Goal: Task Accomplishment & Management: Manage account settings

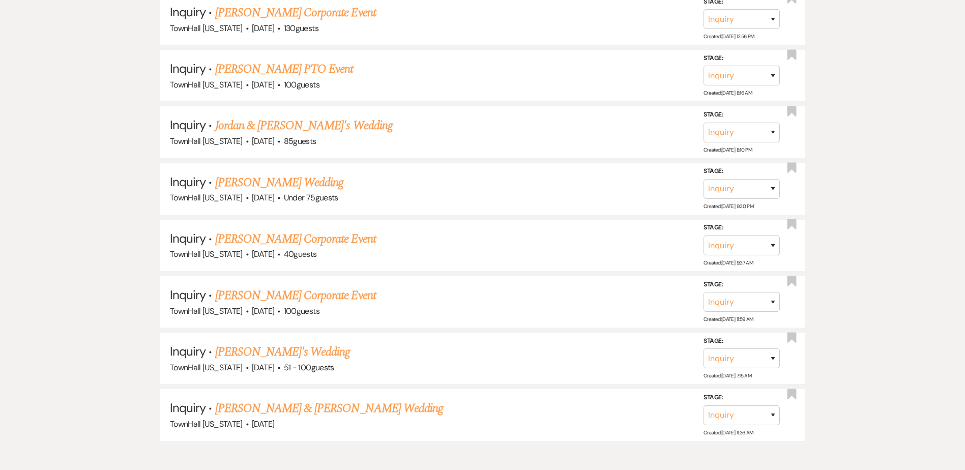
scroll to position [599, 0]
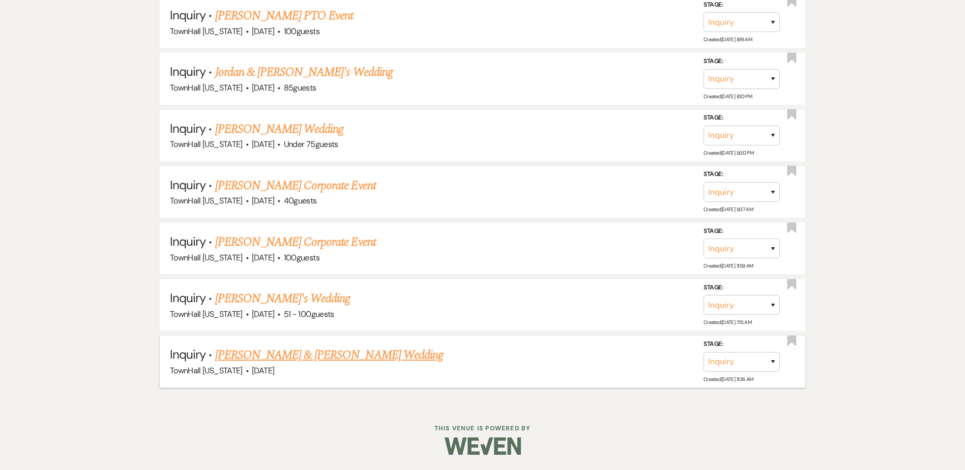
click at [316, 356] on link "[PERSON_NAME] & [PERSON_NAME] Wedding" at bounding box center [329, 355] width 228 height 18
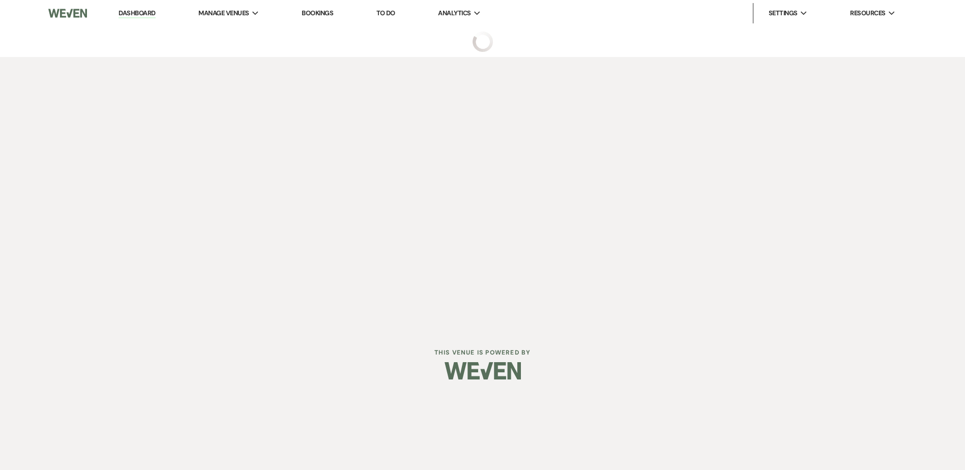
select select "5"
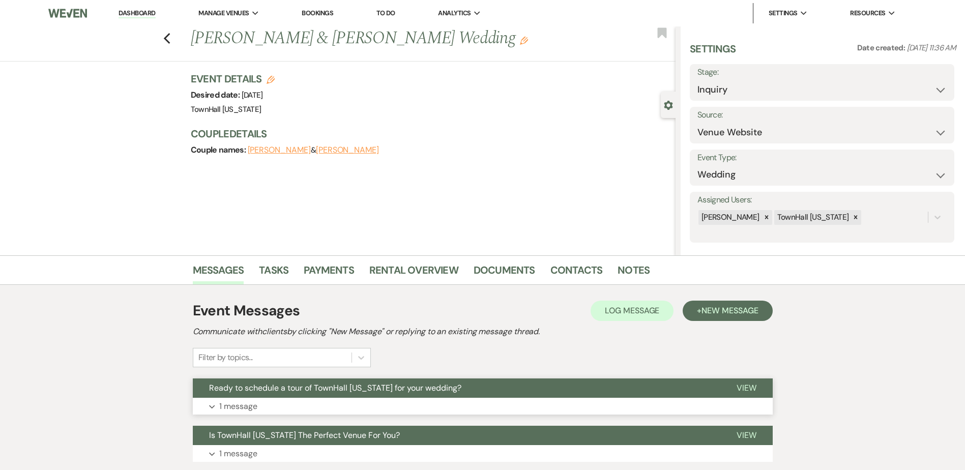
click at [285, 394] on button "Ready to schedule a tour of TownHall [US_STATE] for your wedding?" at bounding box center [456, 387] width 527 height 19
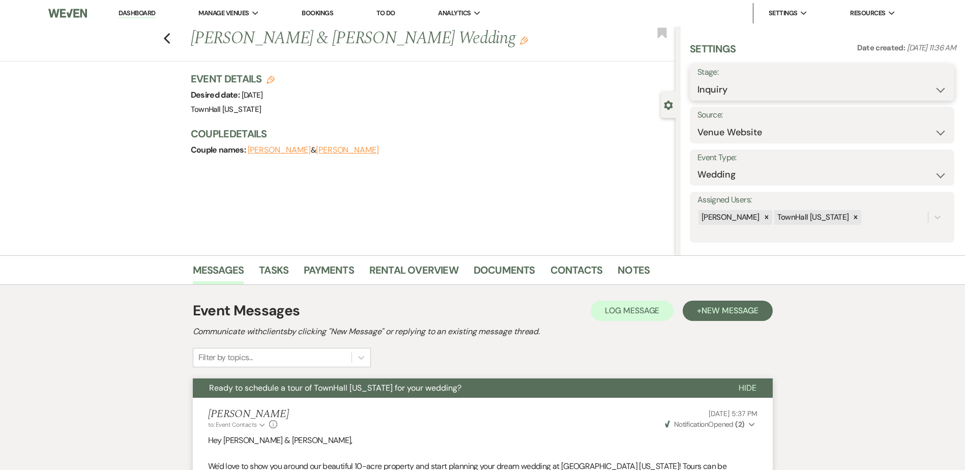
click at [748, 95] on select "Inquiry Follow Up Tour Requested Tour Confirmed Toured Proposal Sent Booked Lost" at bounding box center [821, 90] width 249 height 20
select select "8"
click at [697, 80] on select "Inquiry Follow Up Tour Requested Tour Confirmed Toured Proposal Sent Booked Lost" at bounding box center [821, 90] width 249 height 20
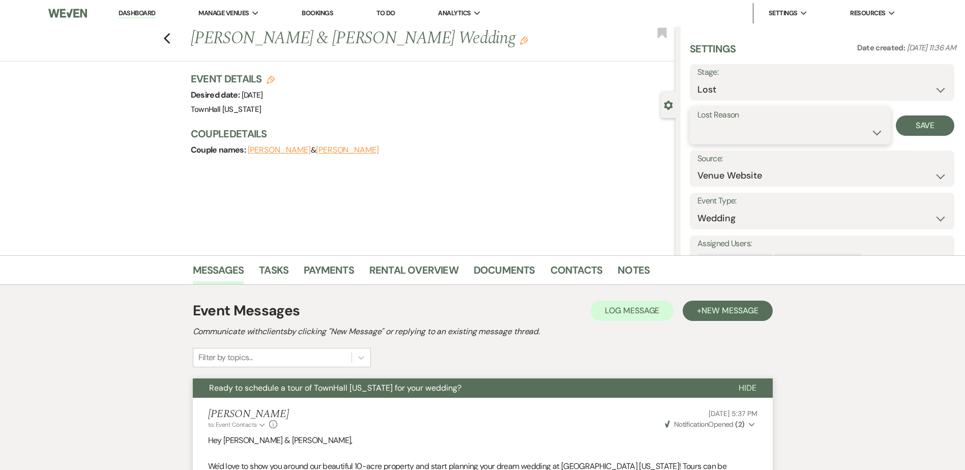
click at [729, 133] on select "Booked Elsewhere Budget Date Unavailable No Response Not a Good Match Capacity …" at bounding box center [790, 133] width 186 height 20
select select "5"
click at [697, 123] on select "Booked Elsewhere Budget Date Unavailable No Response Not a Good Match Capacity …" at bounding box center [790, 133] width 186 height 20
click at [906, 127] on button "Save" at bounding box center [925, 125] width 58 height 20
click at [171, 37] on icon "Previous" at bounding box center [167, 39] width 8 height 12
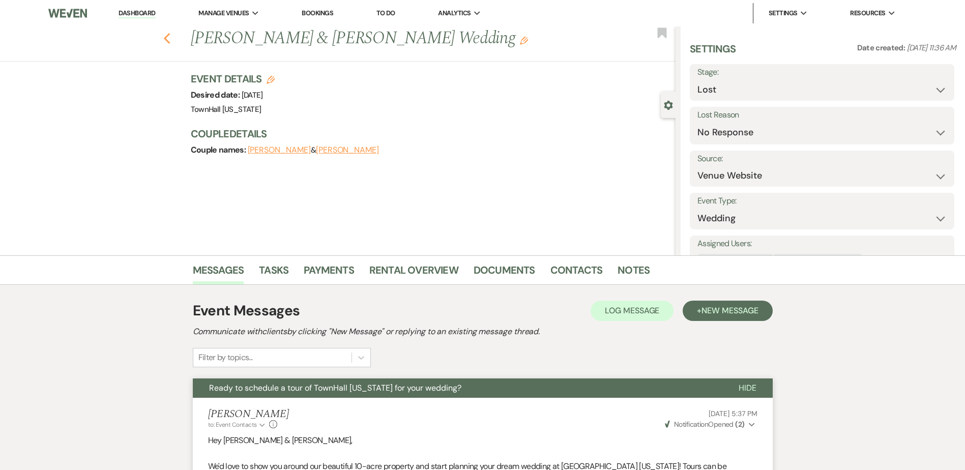
select select "8"
select select "5"
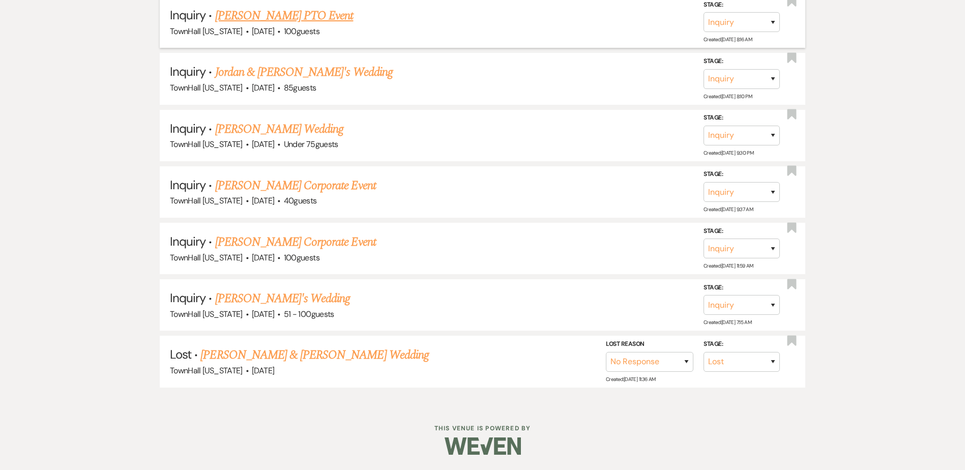
scroll to position [543, 0]
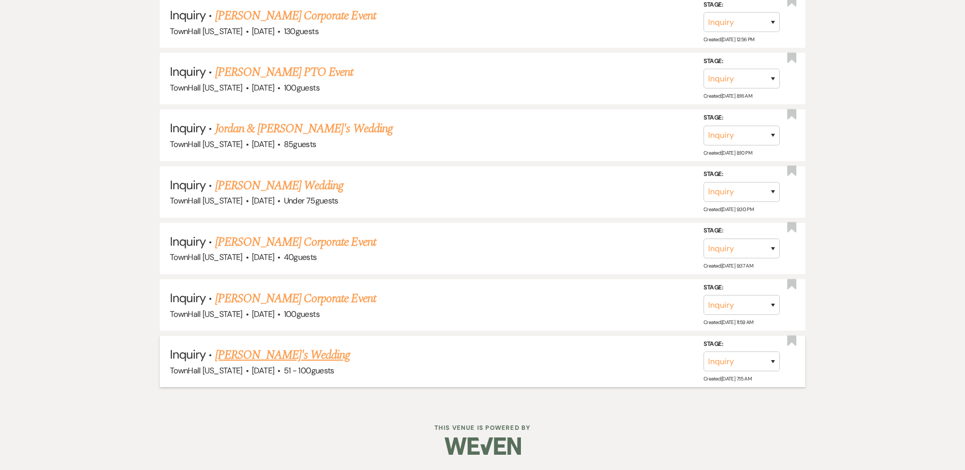
click at [250, 350] on link "[PERSON_NAME]'s Wedding" at bounding box center [282, 355] width 135 height 18
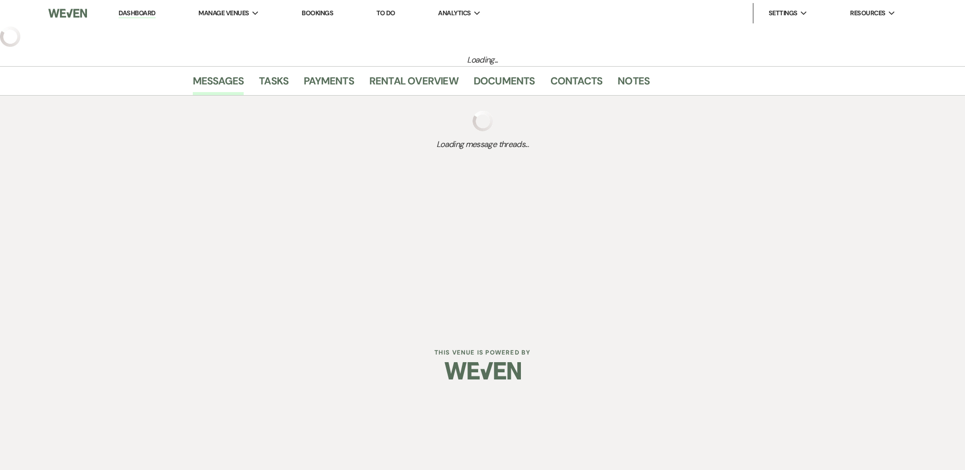
select select "2"
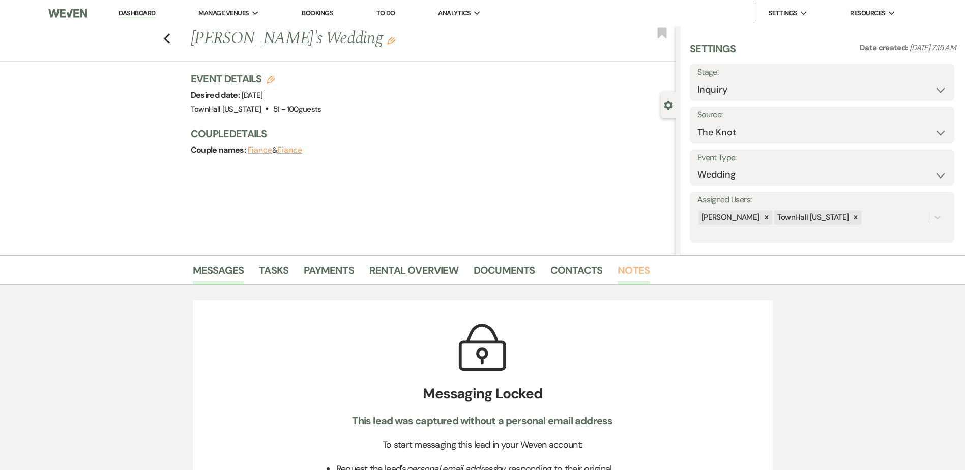
click at [630, 262] on link "Notes" at bounding box center [633, 273] width 32 height 22
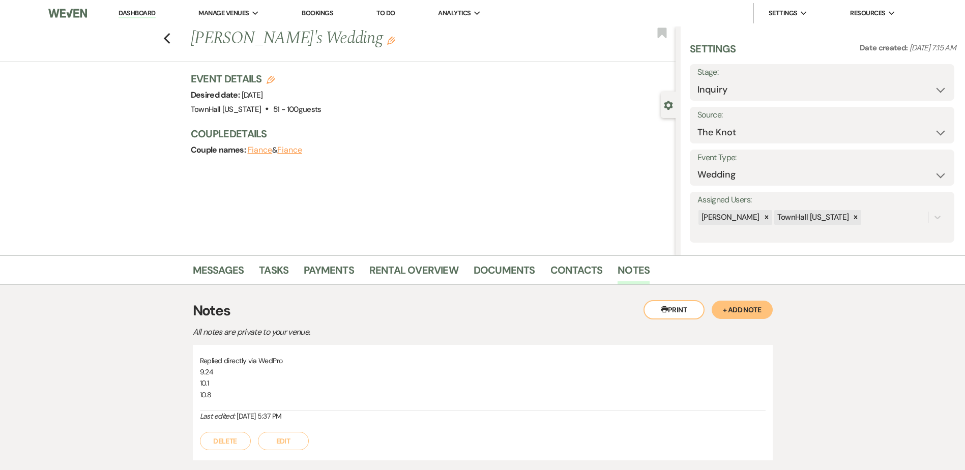
click at [298, 447] on button "Edit" at bounding box center [283, 441] width 51 height 18
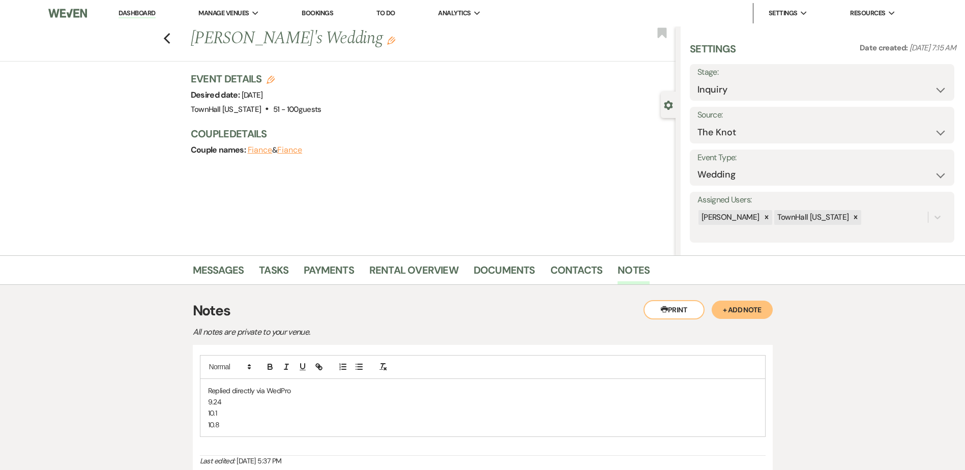
click at [253, 429] on p "10.8" at bounding box center [482, 424] width 549 height 11
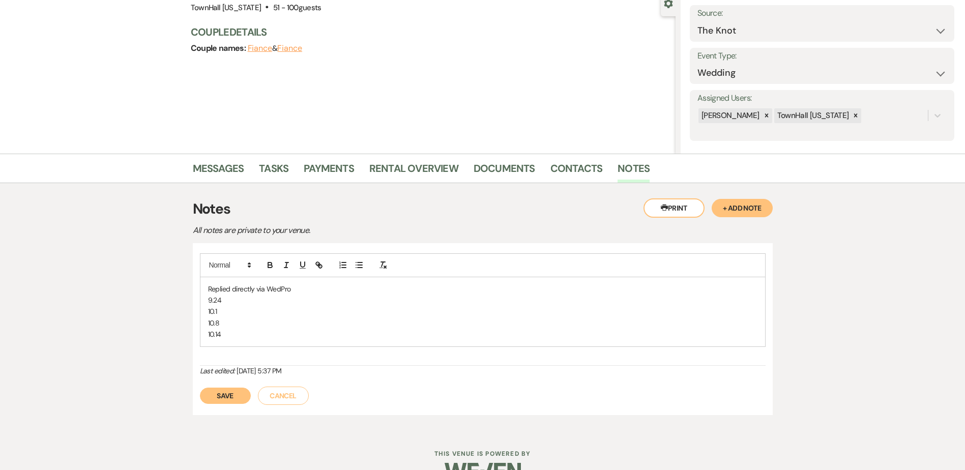
click at [217, 393] on button "Save" at bounding box center [225, 396] width 51 height 16
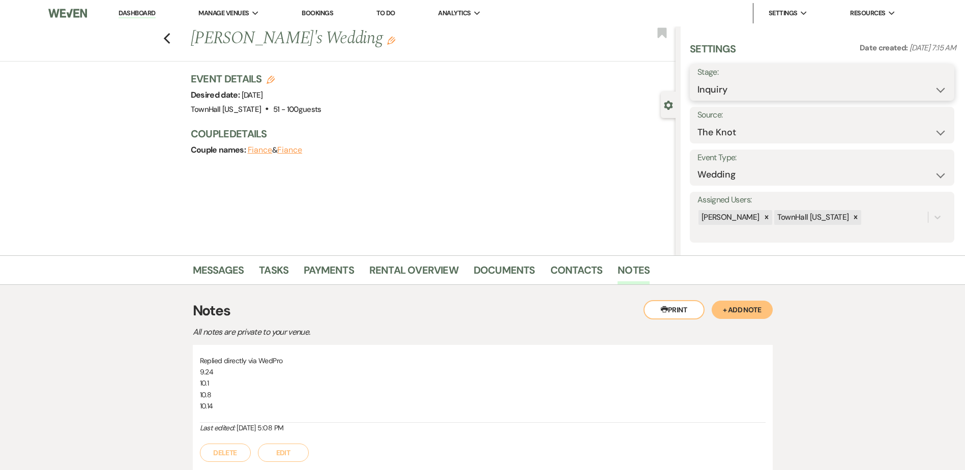
click at [748, 89] on select "Inquiry Follow Up Tour Requested Tour Confirmed Toured Proposal Sent Booked Lost" at bounding box center [821, 90] width 249 height 20
select select "8"
click at [697, 80] on select "Inquiry Follow Up Tour Requested Tour Confirmed Toured Proposal Sent Booked Lost" at bounding box center [821, 90] width 249 height 20
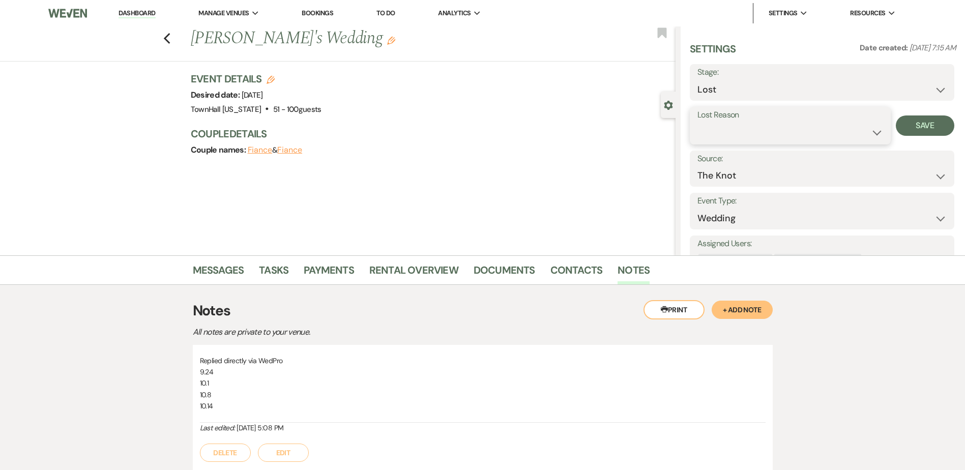
click at [733, 136] on select "Booked Elsewhere Budget Date Unavailable No Response Not a Good Match Capacity …" at bounding box center [790, 133] width 186 height 20
select select "5"
click at [697, 123] on select "Booked Elsewhere Budget Date Unavailable No Response Not a Good Match Capacity …" at bounding box center [790, 133] width 186 height 20
click at [911, 132] on button "Save" at bounding box center [925, 125] width 58 height 20
click at [168, 35] on icon "Previous" at bounding box center [167, 39] width 8 height 12
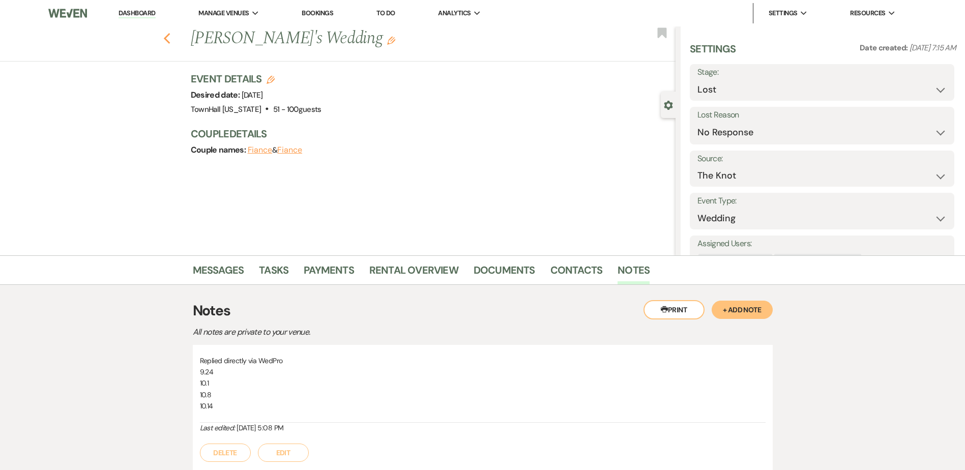
select select "8"
select select "5"
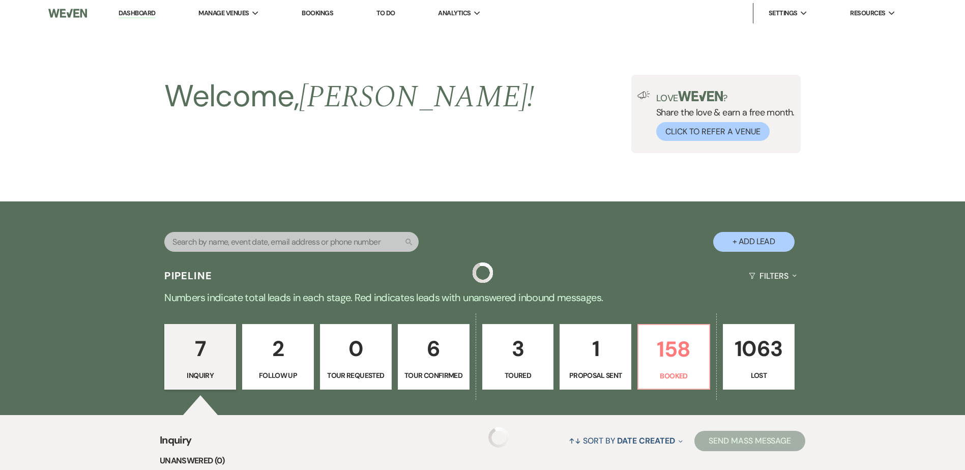
scroll to position [486, 0]
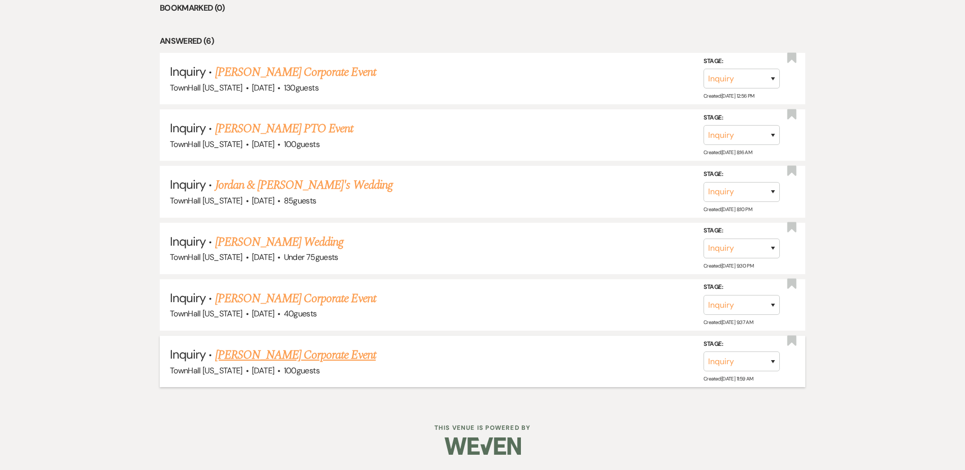
click at [285, 361] on link "[PERSON_NAME] Corporate Event" at bounding box center [295, 355] width 161 height 18
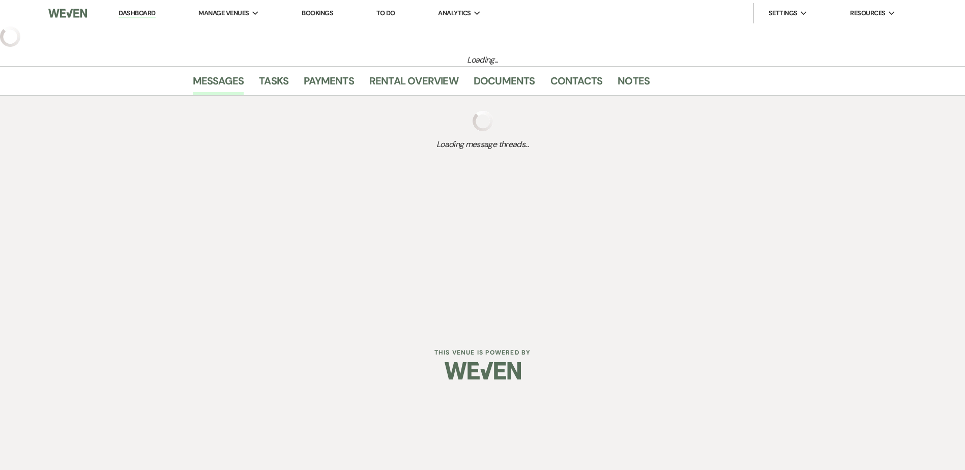
select select "5"
select select "9"
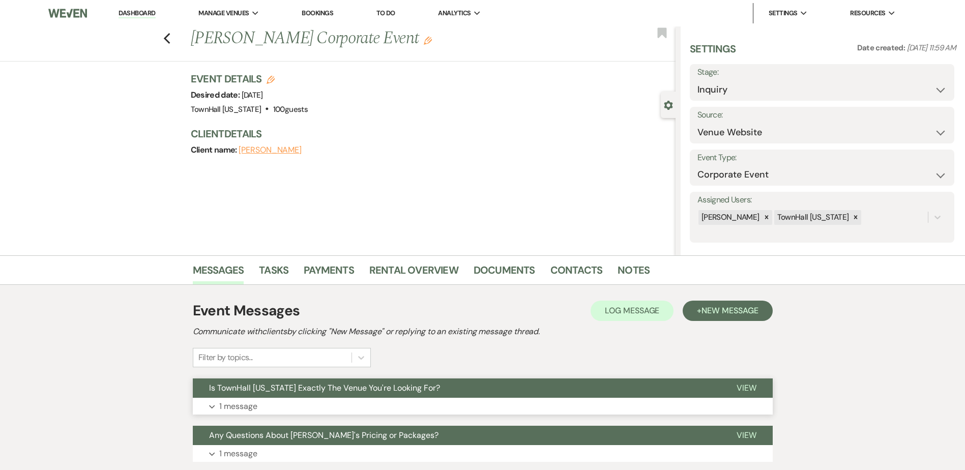
click at [238, 392] on span "Is TownHall [US_STATE] Exactly The Venue You're Looking For?" at bounding box center [324, 387] width 231 height 11
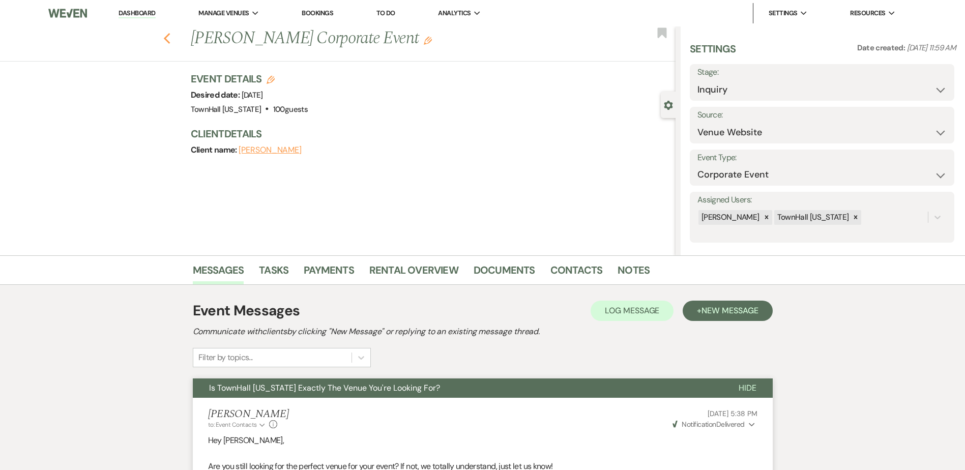
click at [169, 38] on use "button" at bounding box center [166, 38] width 7 height 11
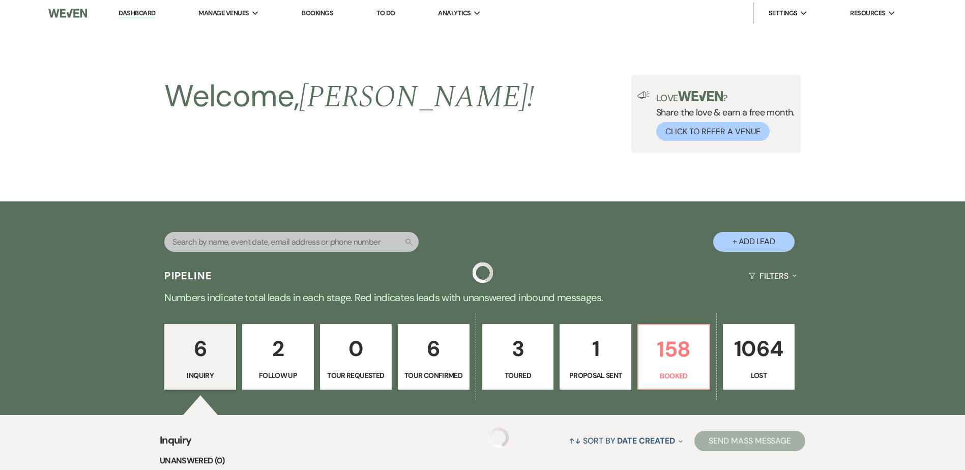
scroll to position [486, 0]
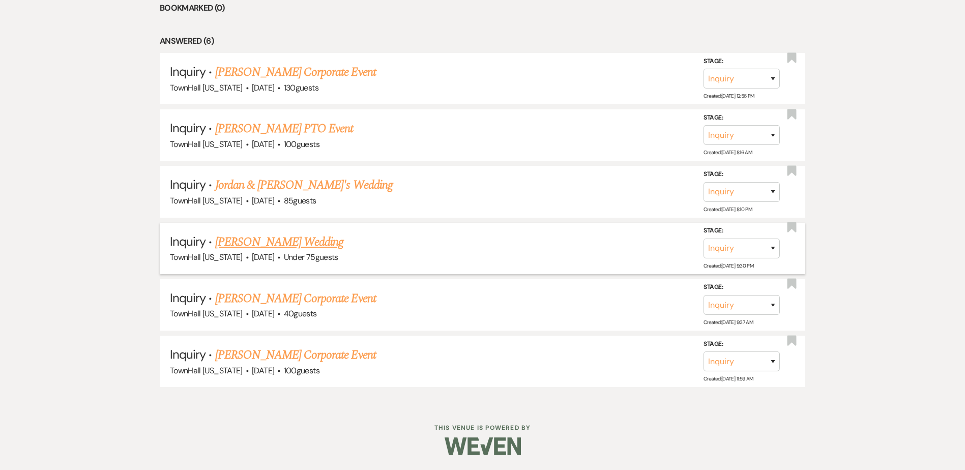
click at [305, 239] on link "[PERSON_NAME] Wedding" at bounding box center [279, 242] width 129 height 18
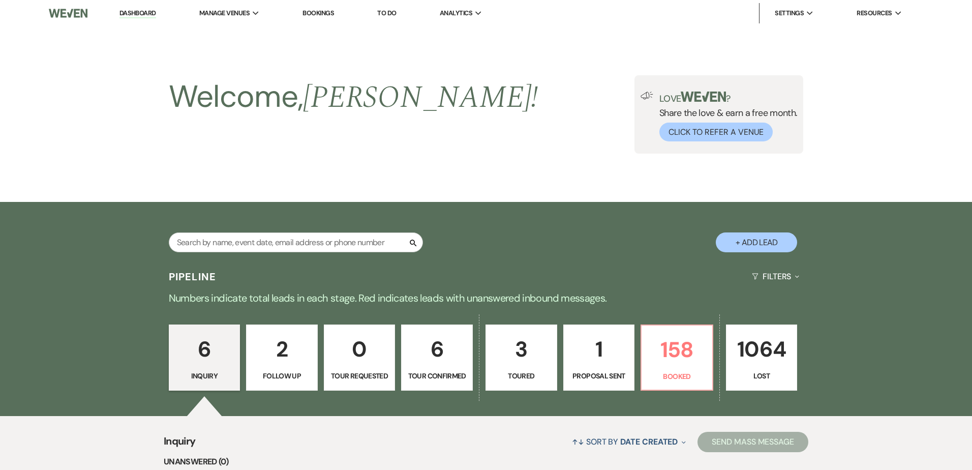
select select "3"
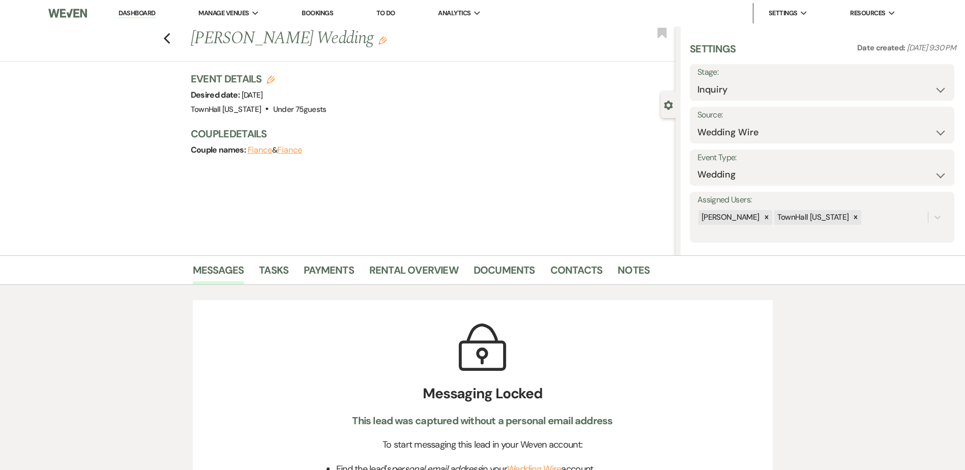
click at [623, 260] on li "Notes" at bounding box center [640, 272] width 47 height 24
click at [637, 269] on link "Notes" at bounding box center [633, 273] width 32 height 22
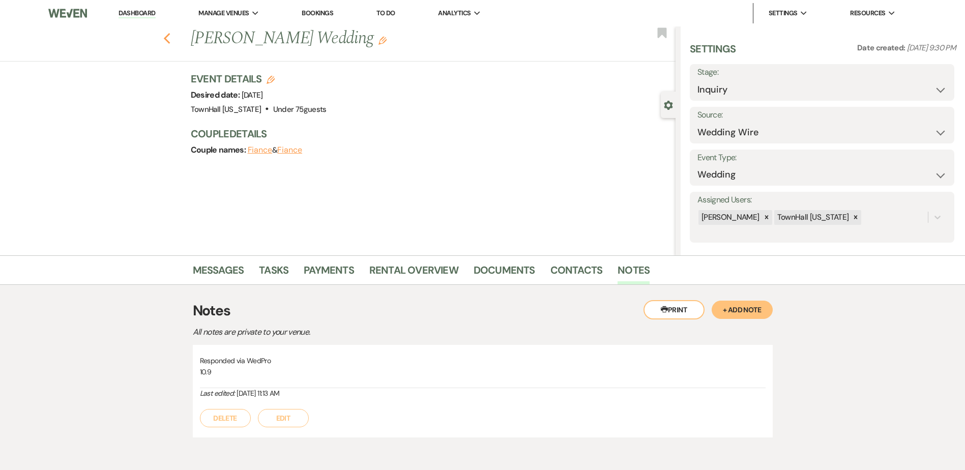
click at [171, 40] on icon "Previous" at bounding box center [167, 39] width 8 height 12
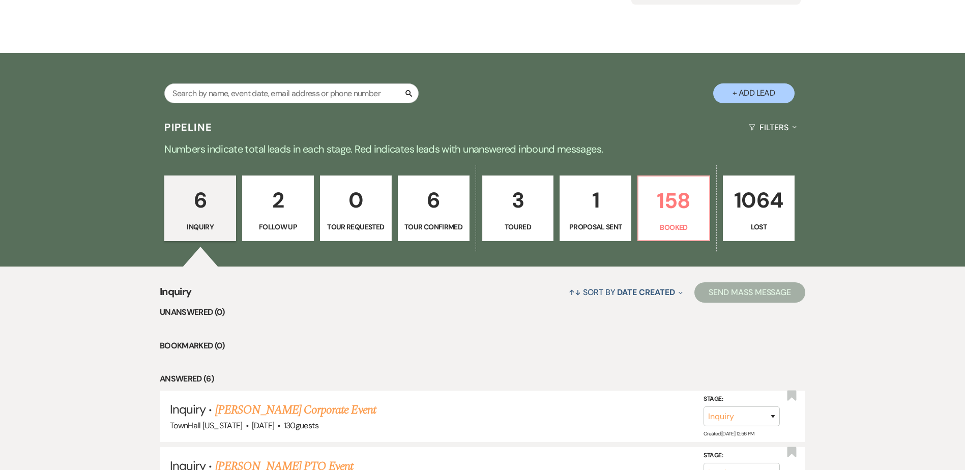
scroll to position [130, 0]
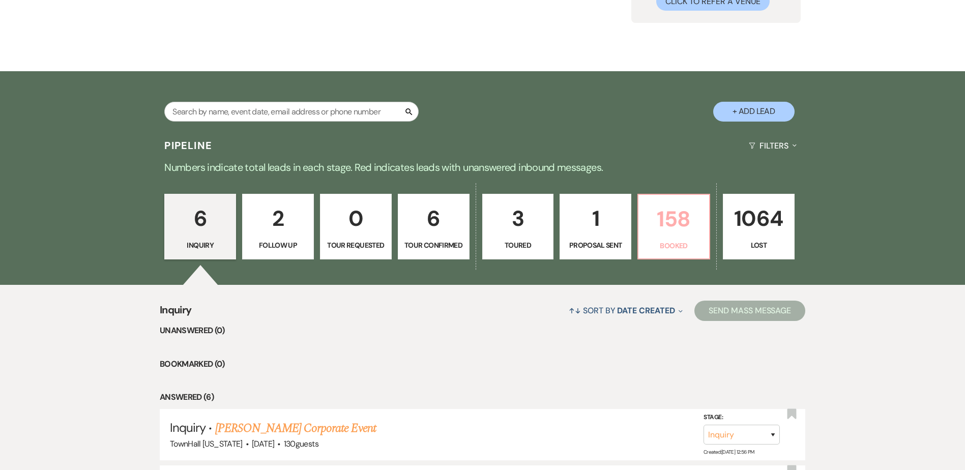
click at [668, 230] on p "158" at bounding box center [673, 219] width 58 height 34
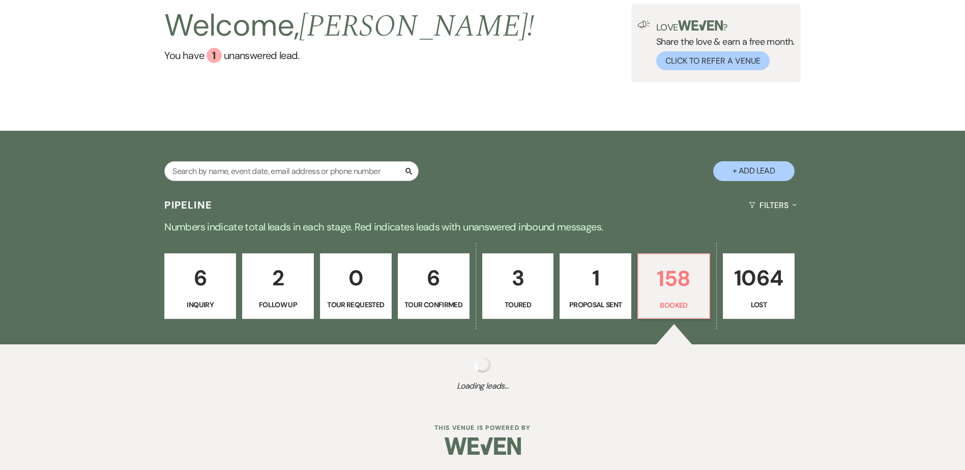
select select "7"
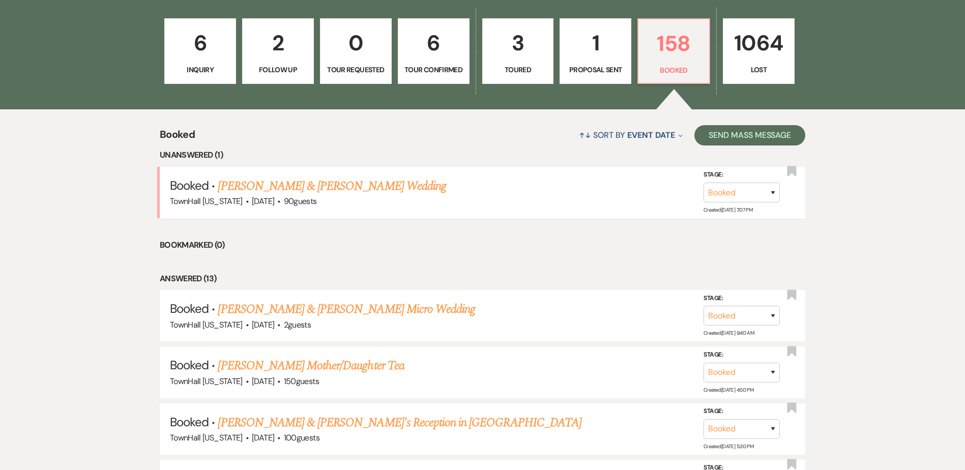
scroll to position [385, 0]
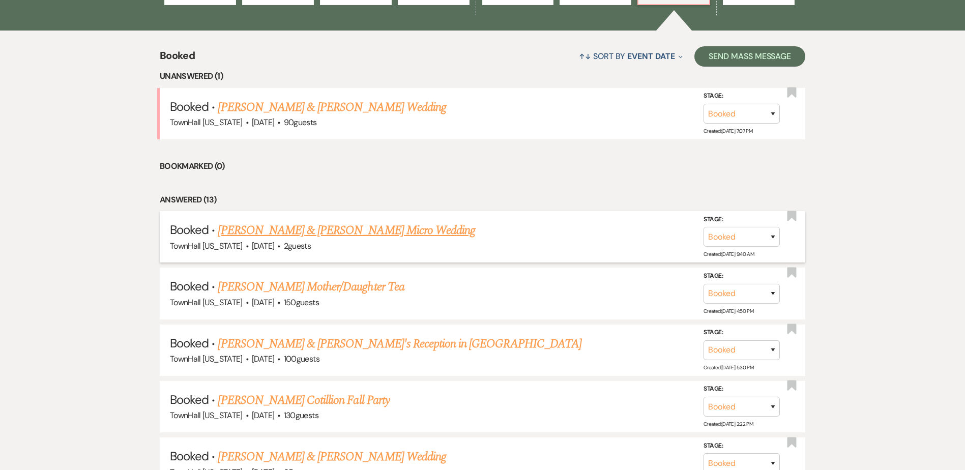
click at [326, 227] on link "[PERSON_NAME] & [PERSON_NAME] Micro Wedding" at bounding box center [346, 230] width 257 height 18
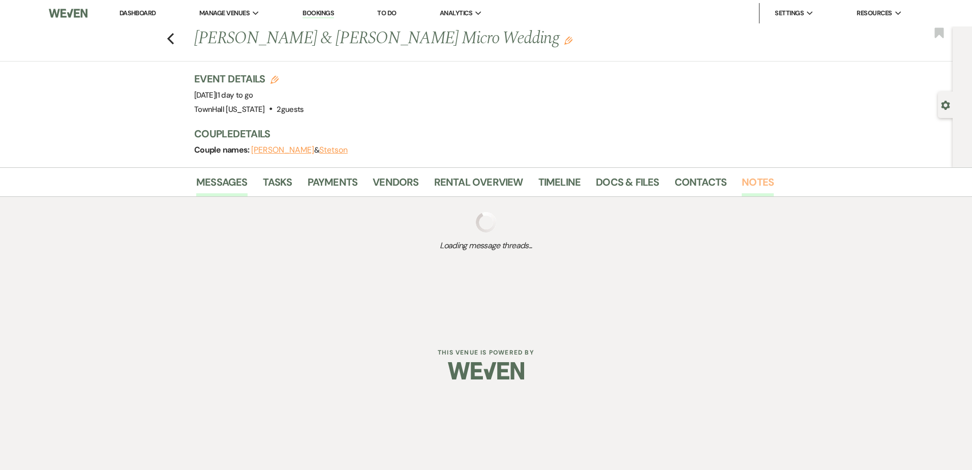
click at [752, 190] on link "Notes" at bounding box center [758, 185] width 32 height 22
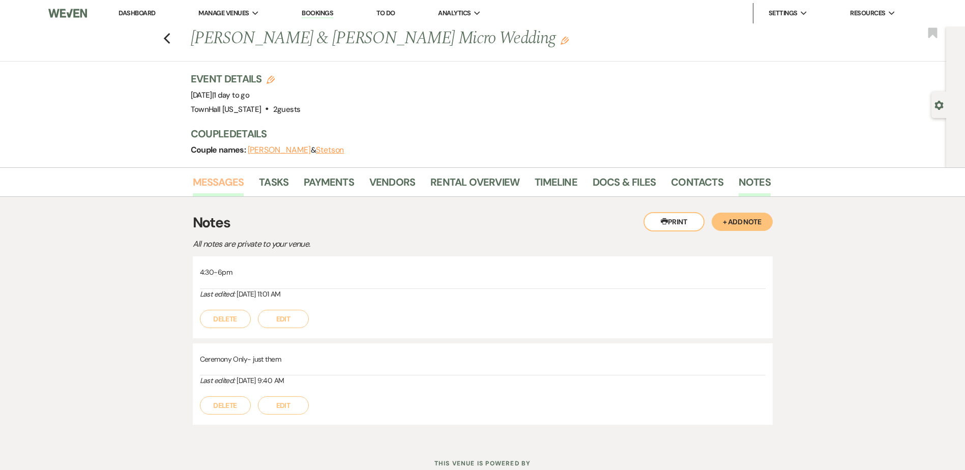
click at [201, 180] on link "Messages" at bounding box center [218, 185] width 51 height 22
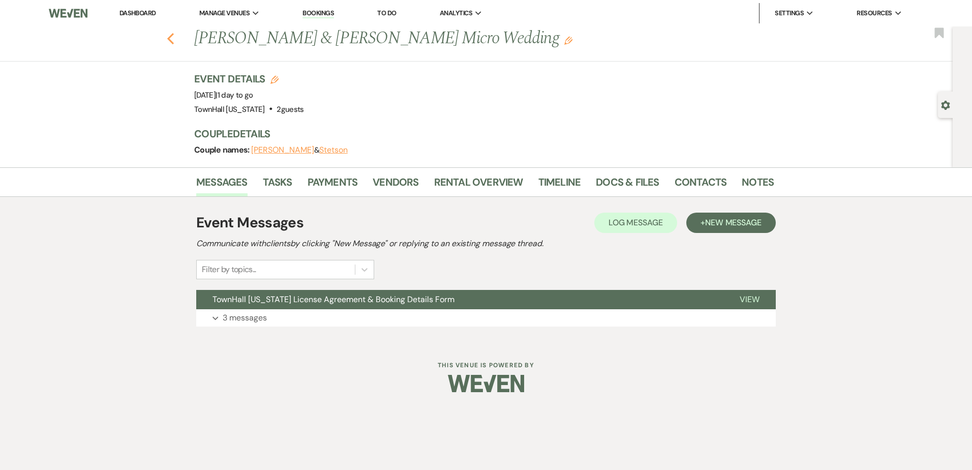
click at [172, 39] on icon "Previous" at bounding box center [171, 39] width 8 height 12
select select "7"
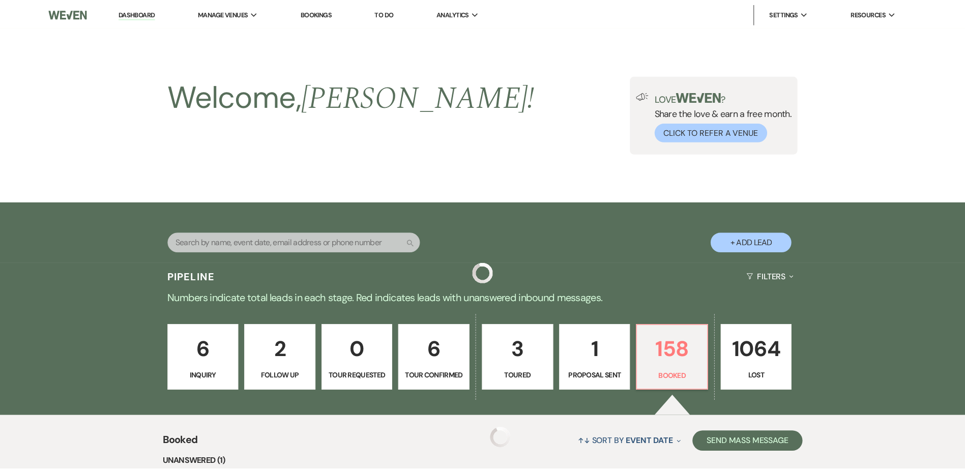
scroll to position [385, 0]
